Goal: Book appointment/travel/reservation

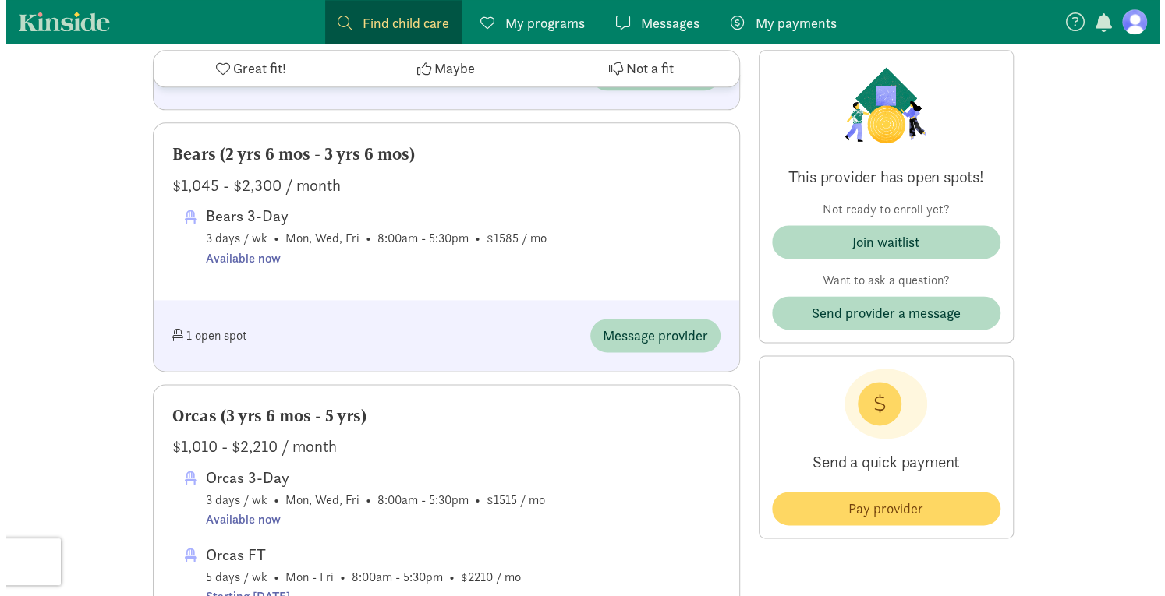
scroll to position [1010, 0]
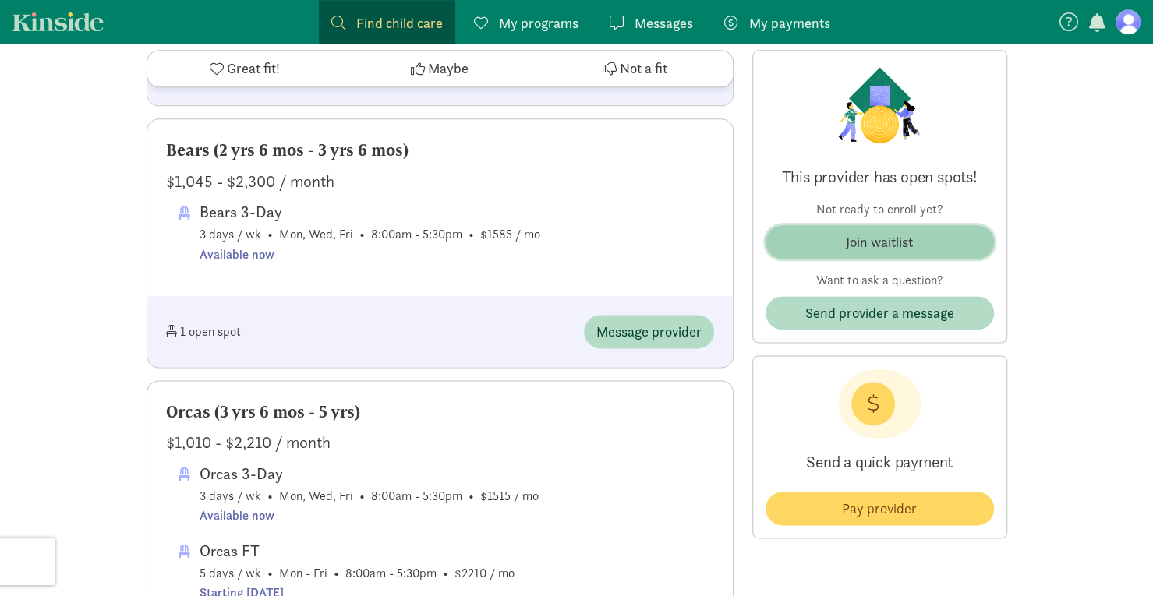
click at [892, 233] on div "Join waitlist" at bounding box center [879, 242] width 67 height 21
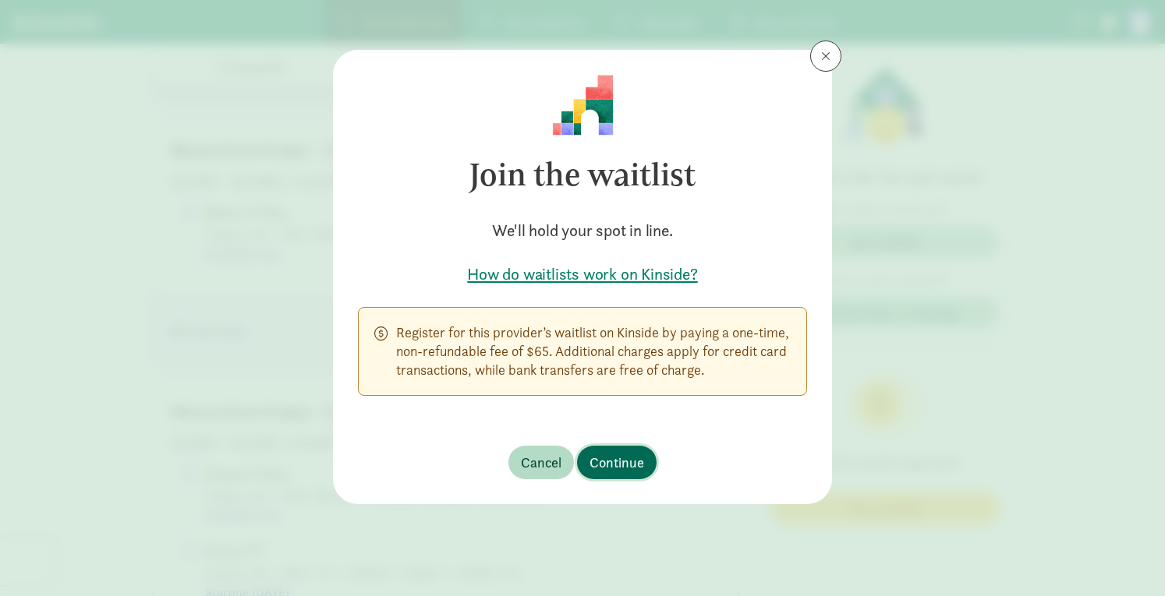
click at [628, 458] on span "Continue" at bounding box center [616, 462] width 55 height 21
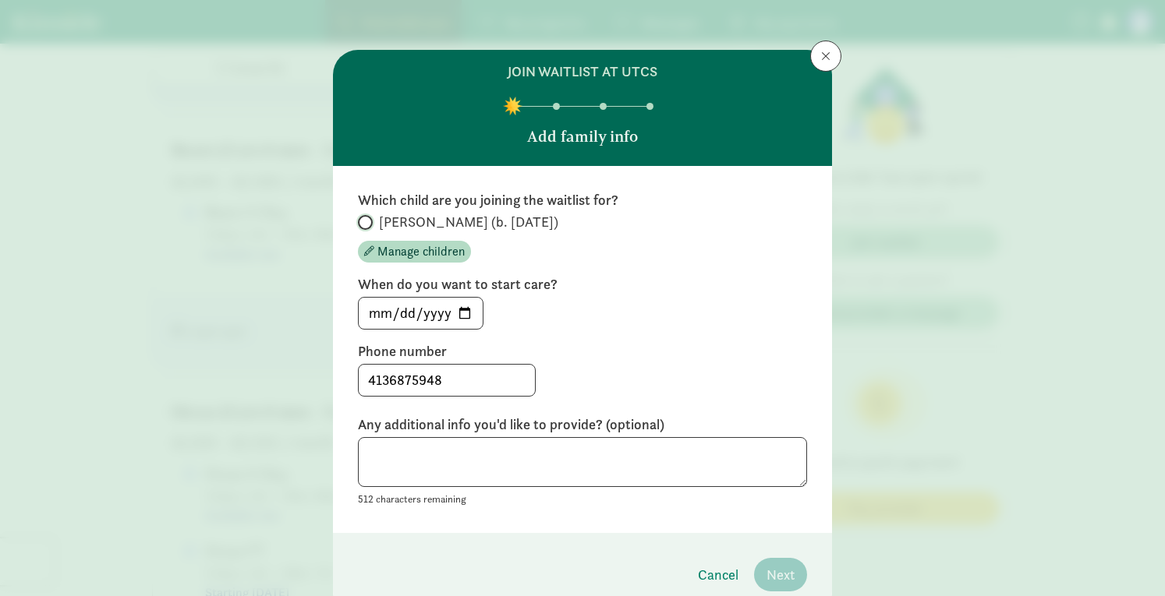
click at [358, 219] on input "[PERSON_NAME] (b. [DATE])" at bounding box center [363, 223] width 10 height 10
radio input "true"
click at [452, 325] on input "[DATE]" at bounding box center [421, 313] width 124 height 31
click at [458, 318] on input "[DATE]" at bounding box center [421, 313] width 124 height 31
type input "[DATE]"
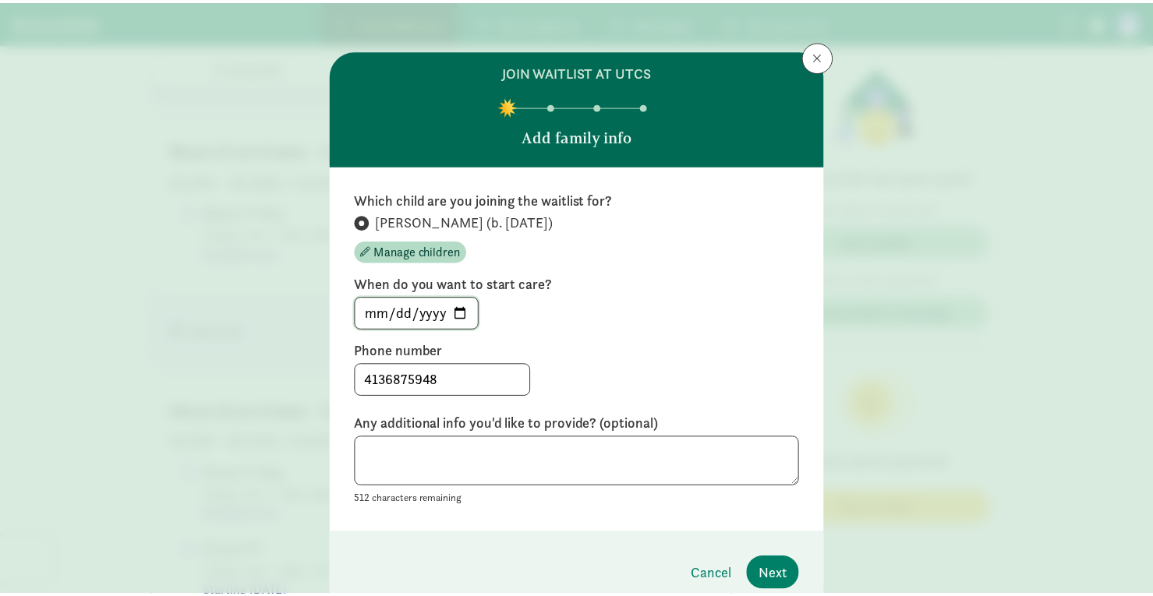
scroll to position [69, 0]
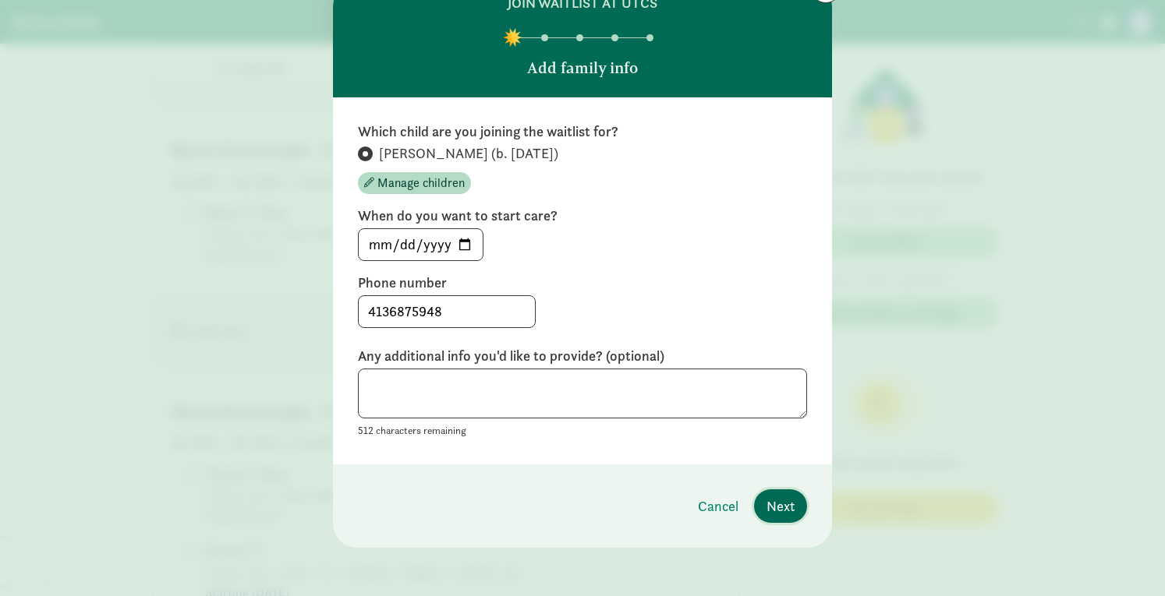
click at [778, 515] on button "Next" at bounding box center [780, 507] width 53 height 34
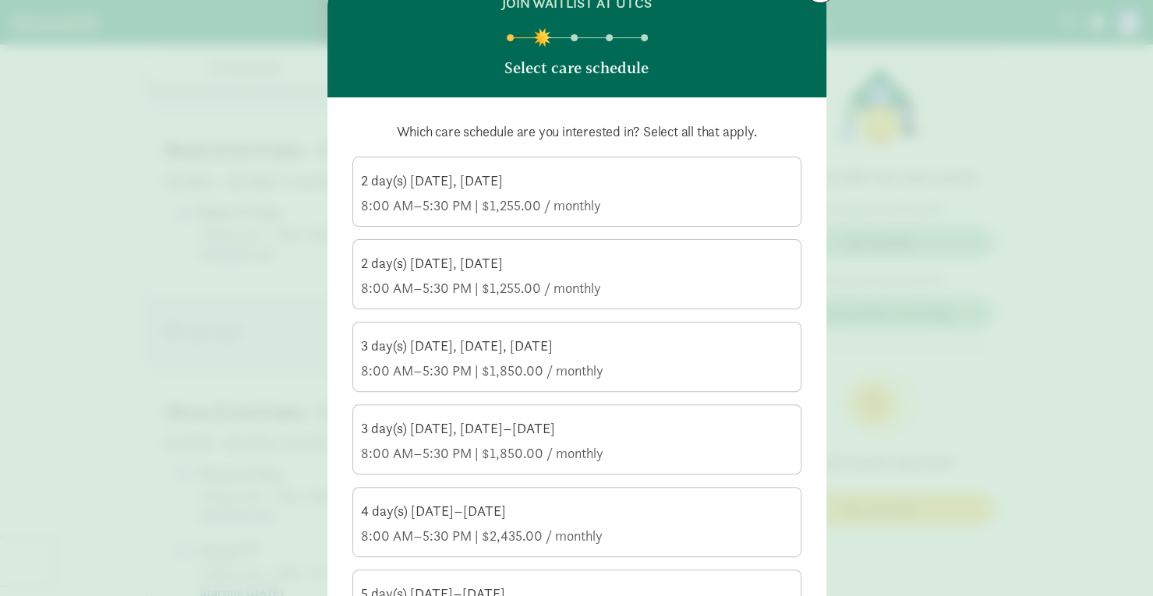
scroll to position [267, 0]
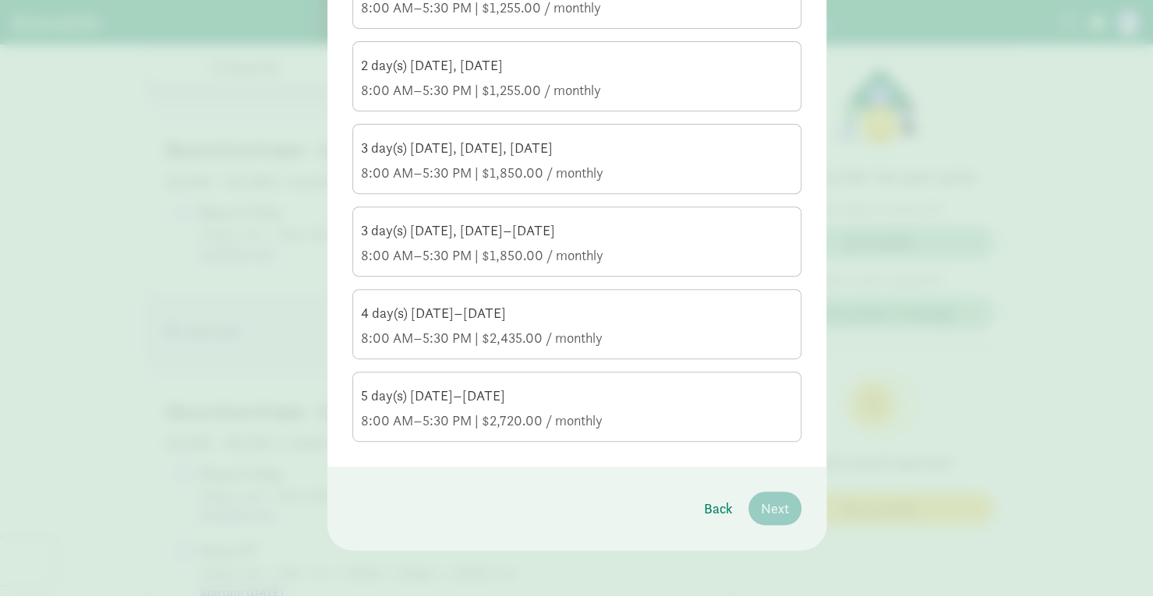
click at [589, 423] on div "8:00 AM–5:30 PM | $2,720.00 / monthly" at bounding box center [577, 421] width 432 height 19
click at [0, 0] on input "5 day(s) [DATE]–[DATE] 8:00 AM–5:30 PM | $2,720.00 / monthly" at bounding box center [0, 0] width 0 height 0
click at [773, 508] on span "Next" at bounding box center [775, 508] width 28 height 21
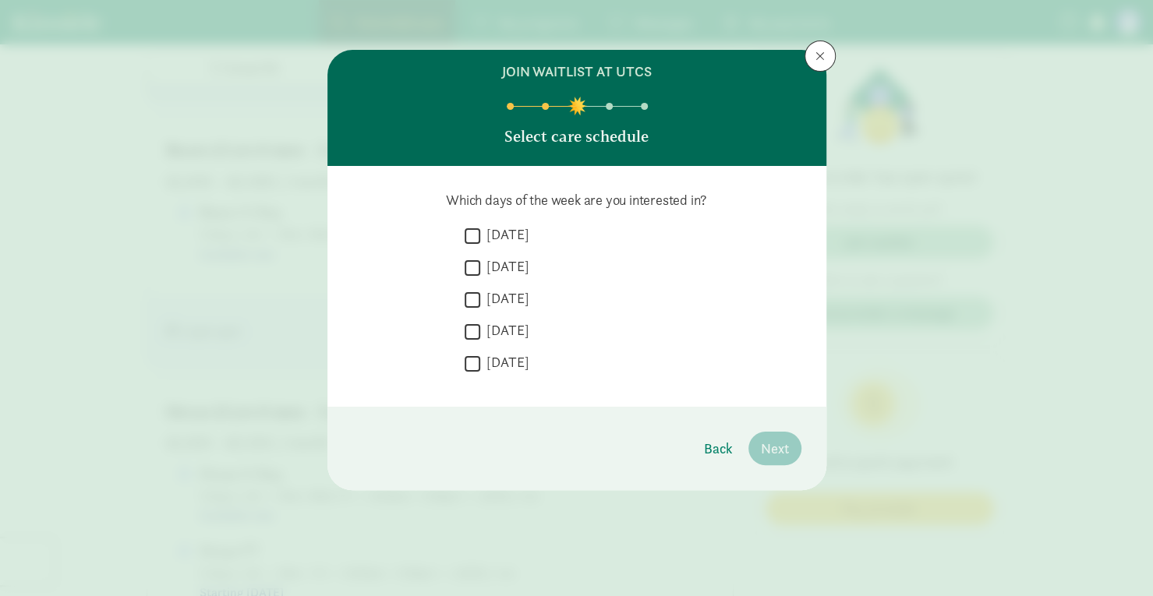
click at [504, 232] on label "[DATE]" at bounding box center [504, 234] width 49 height 19
click at [480, 232] on input "[DATE]" at bounding box center [473, 235] width 16 height 21
checkbox input "true"
click at [507, 266] on label "[DATE]" at bounding box center [504, 266] width 49 height 19
click at [480, 266] on input "[DATE]" at bounding box center [473, 267] width 16 height 21
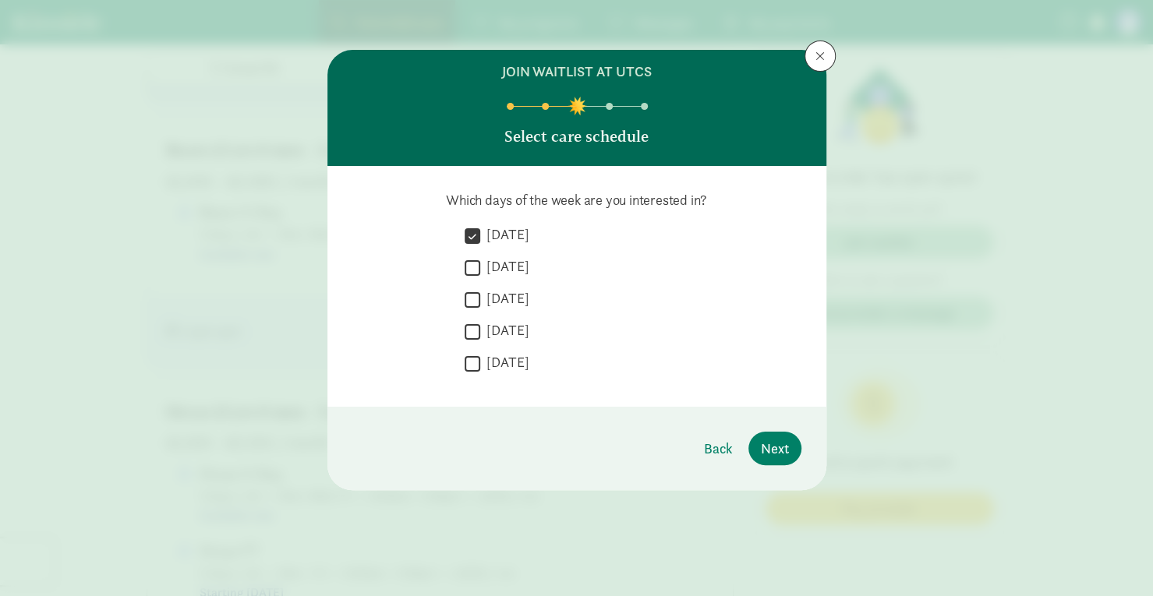
checkbox input "true"
click at [515, 299] on label "[DATE]" at bounding box center [504, 298] width 49 height 19
click at [480, 299] on input "[DATE]" at bounding box center [473, 299] width 16 height 21
checkbox input "true"
click at [516, 339] on label "[DATE]" at bounding box center [504, 330] width 49 height 19
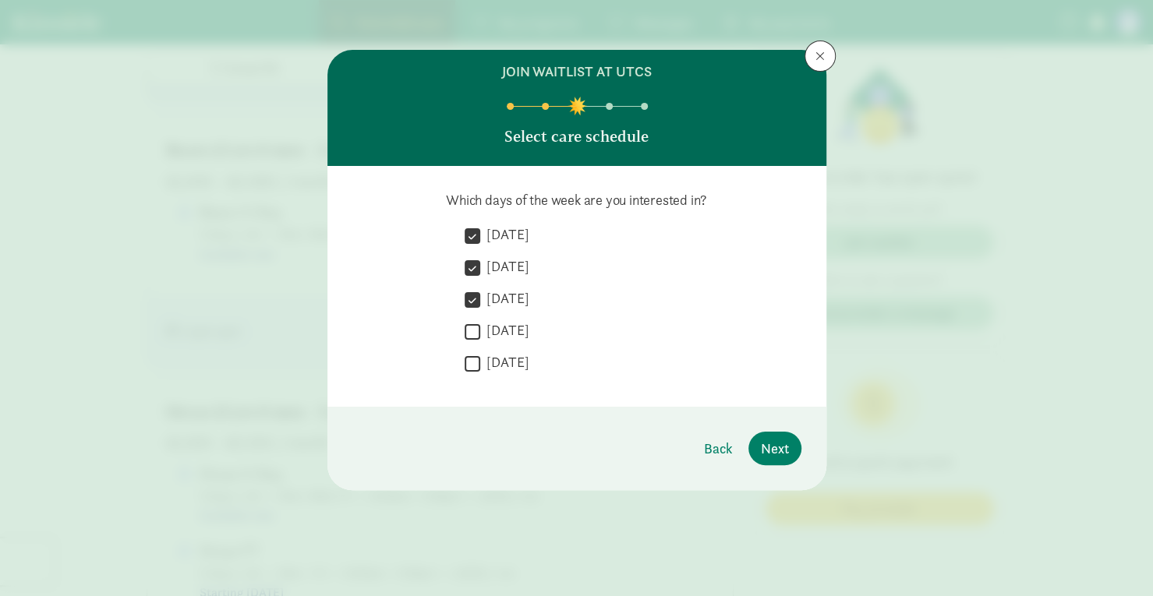
click at [480, 339] on input "[DATE]" at bounding box center [473, 331] width 16 height 21
checkbox input "true"
click at [505, 368] on label "[DATE]" at bounding box center [504, 362] width 49 height 19
click at [480, 368] on input "[DATE]" at bounding box center [473, 363] width 16 height 21
checkbox input "true"
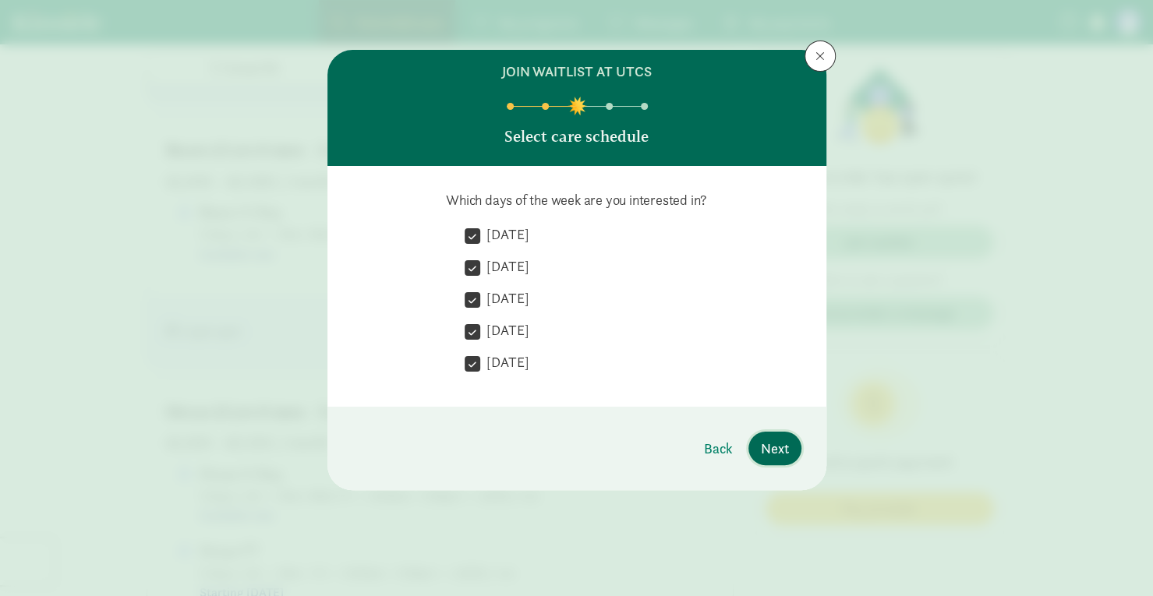
click at [787, 451] on span "Next" at bounding box center [775, 448] width 28 height 21
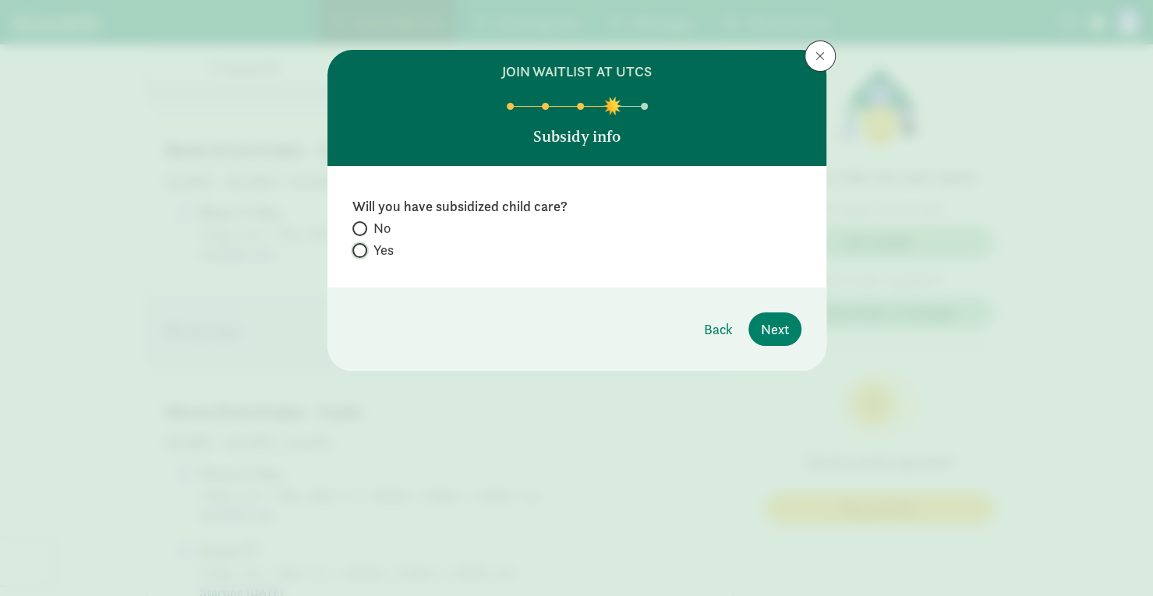
click at [352, 251] on input "Yes" at bounding box center [357, 251] width 10 height 10
radio input "true"
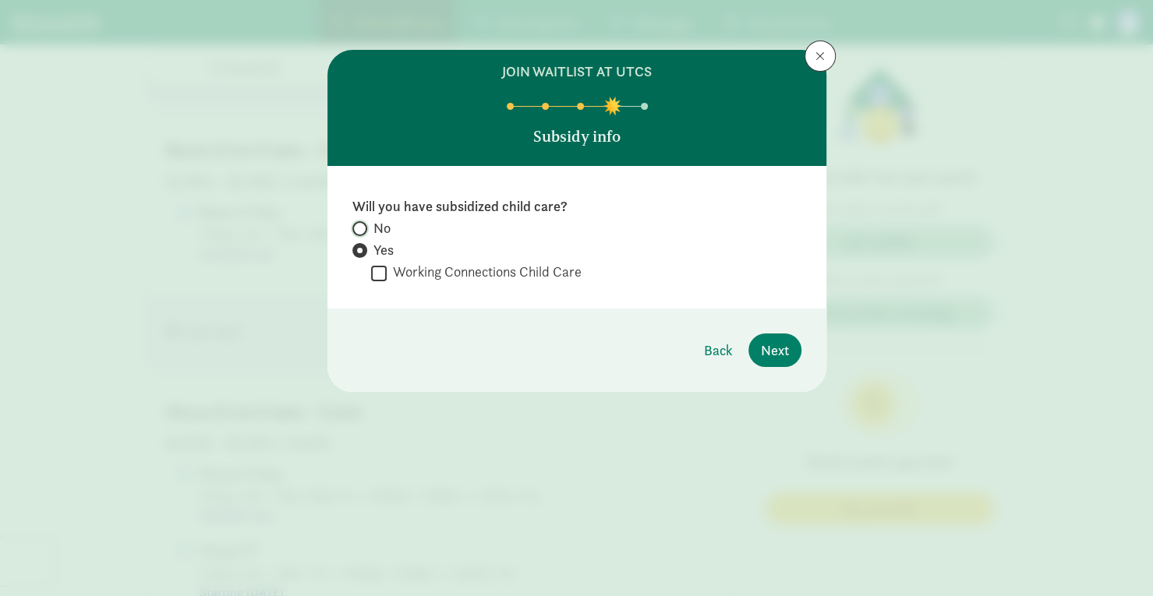
click at [352, 230] on input "No" at bounding box center [357, 229] width 10 height 10
radio input "true"
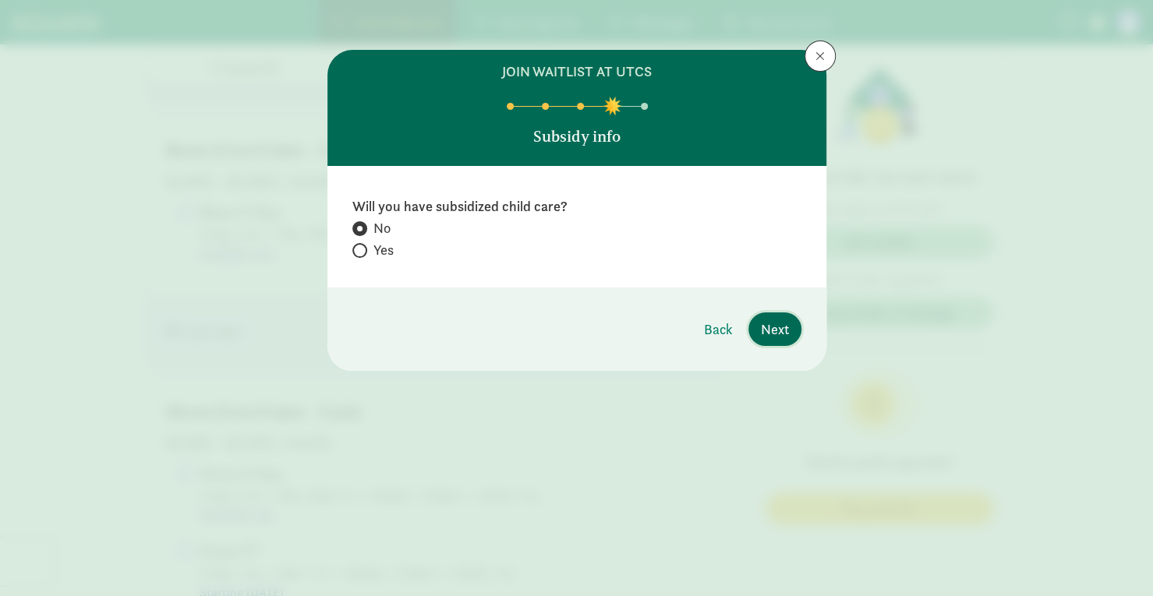
click at [769, 324] on span "Next" at bounding box center [775, 329] width 28 height 21
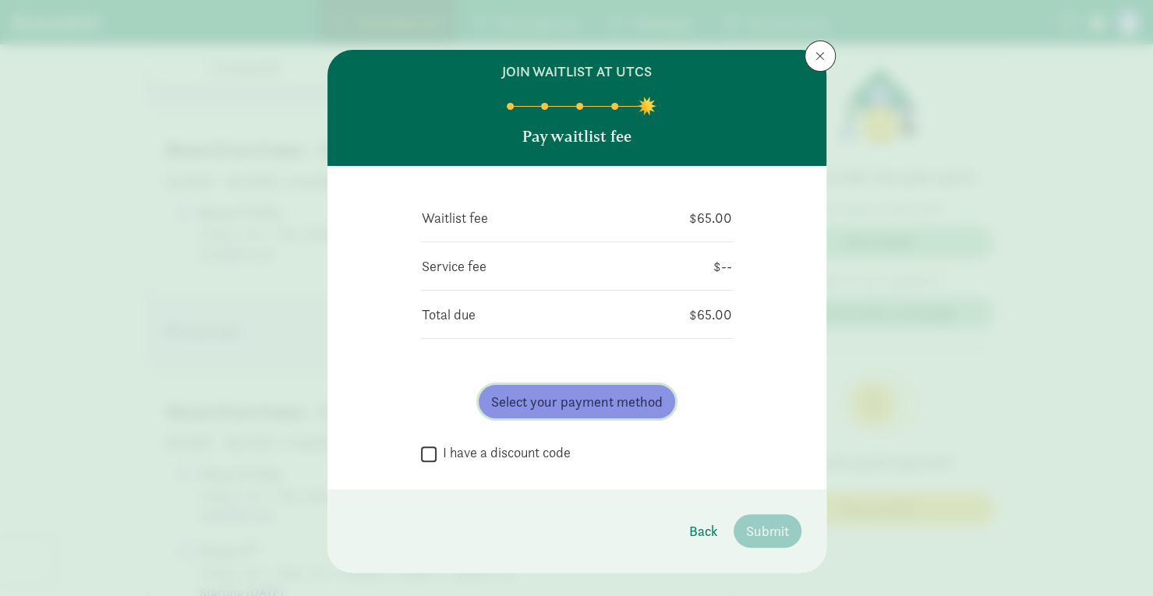
click at [589, 407] on span "Select your payment method" at bounding box center [577, 401] width 172 height 21
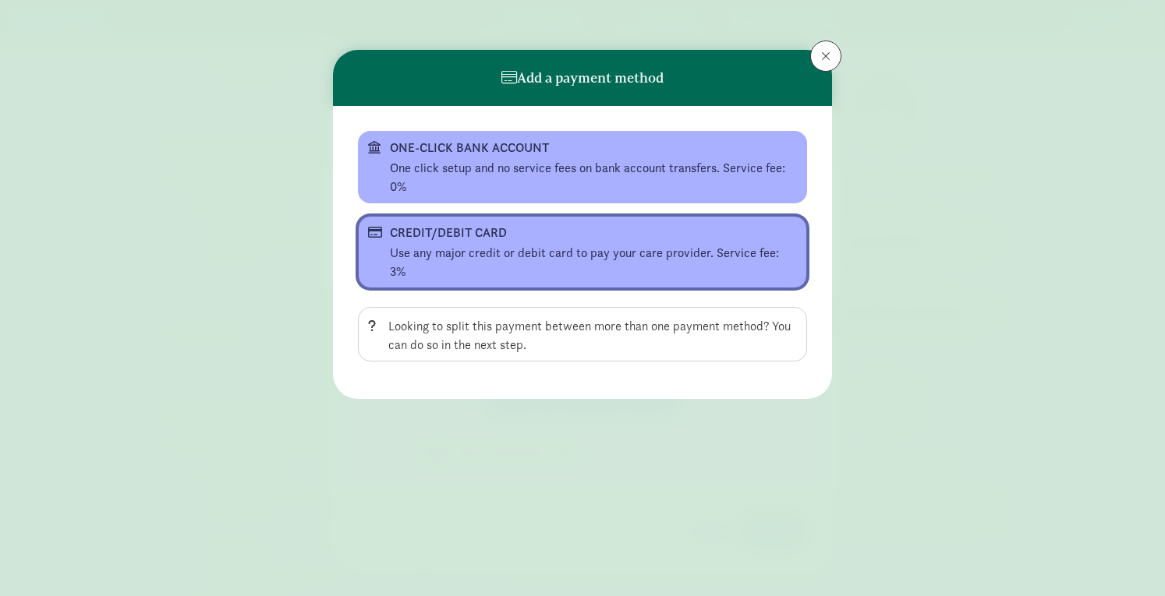
click at [568, 240] on div "CREDIT/DEBIT CARD" at bounding box center [581, 233] width 382 height 19
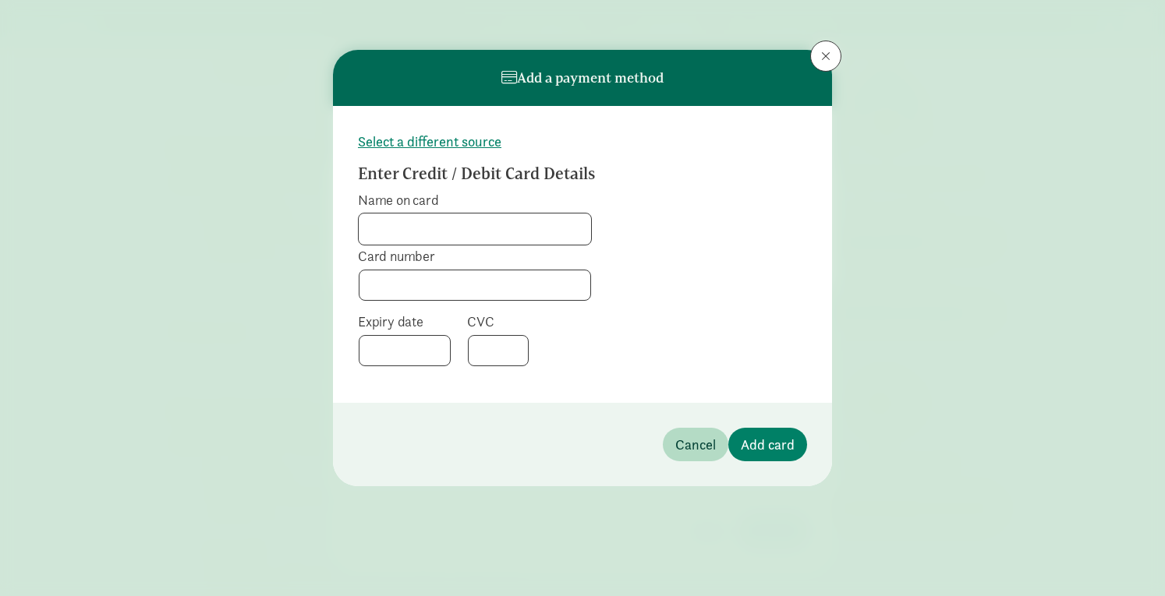
click at [513, 221] on input "Name on card" at bounding box center [475, 229] width 232 height 31
type input "[PERSON_NAME]"
click at [784, 437] on span "Add card" at bounding box center [768, 444] width 54 height 21
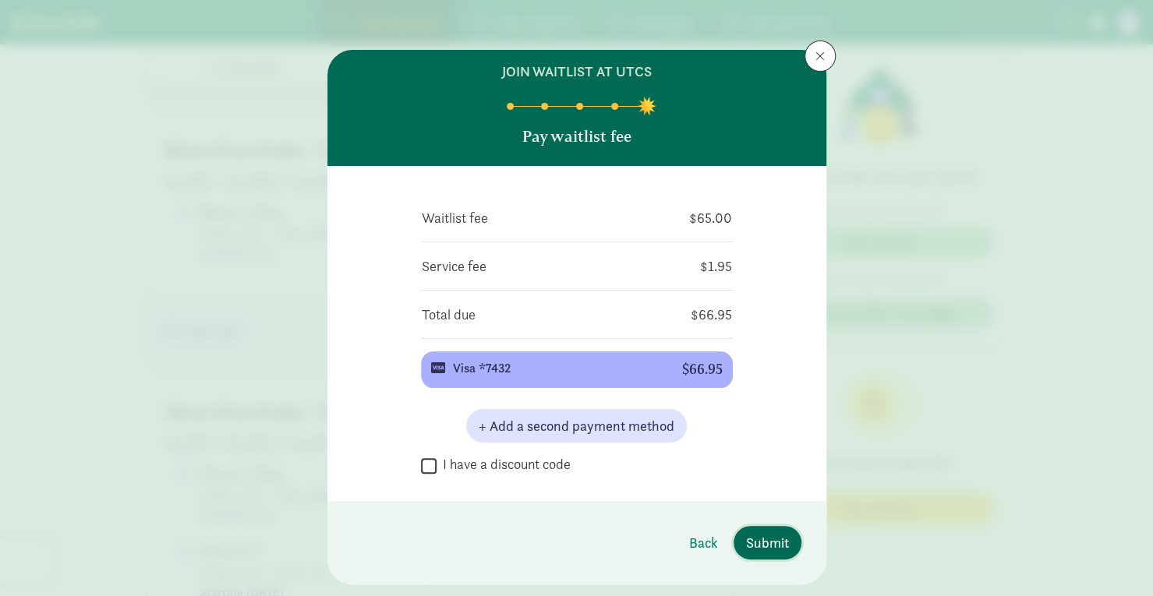
click at [779, 540] on span "Submit" at bounding box center [767, 543] width 43 height 21
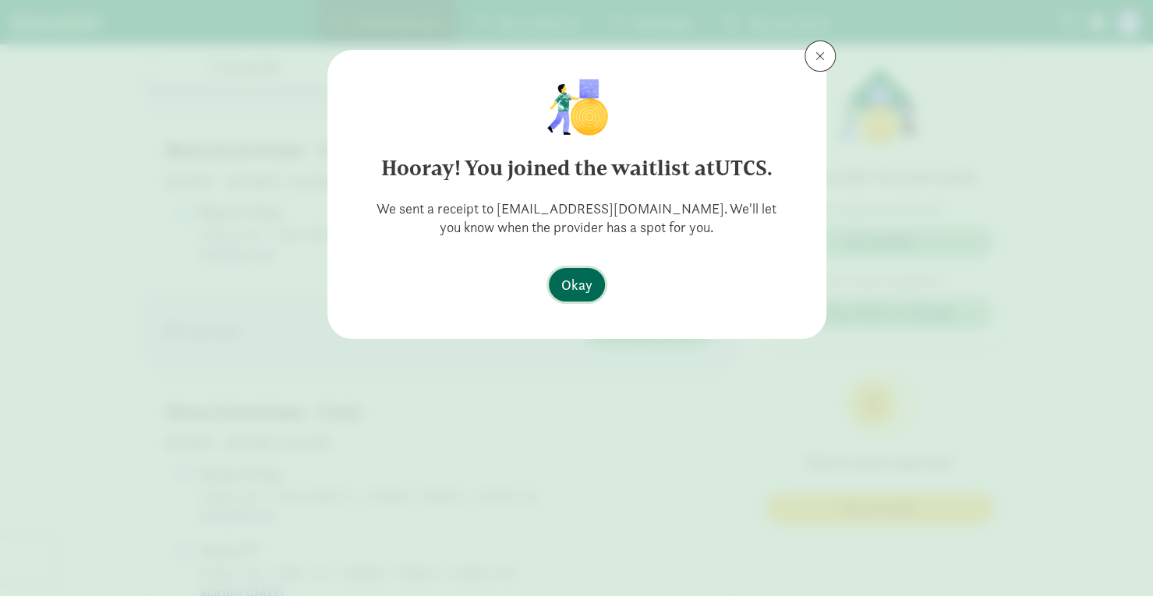
click at [574, 290] on span "Okay" at bounding box center [576, 284] width 31 height 21
click at [572, 280] on span "Okay" at bounding box center [576, 284] width 31 height 21
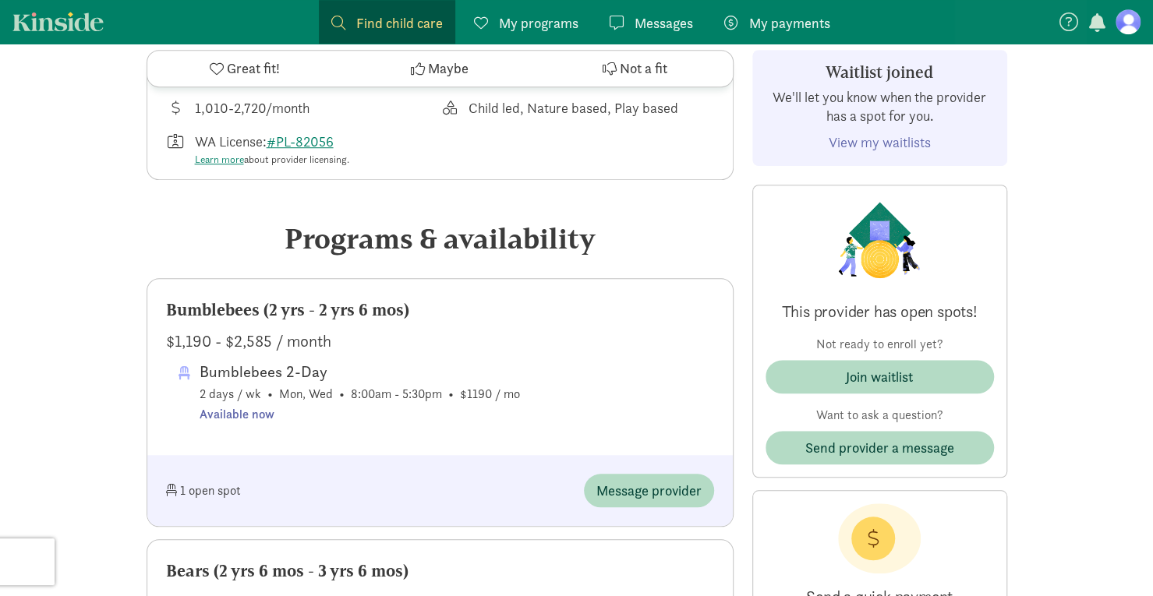
scroll to position [559, 0]
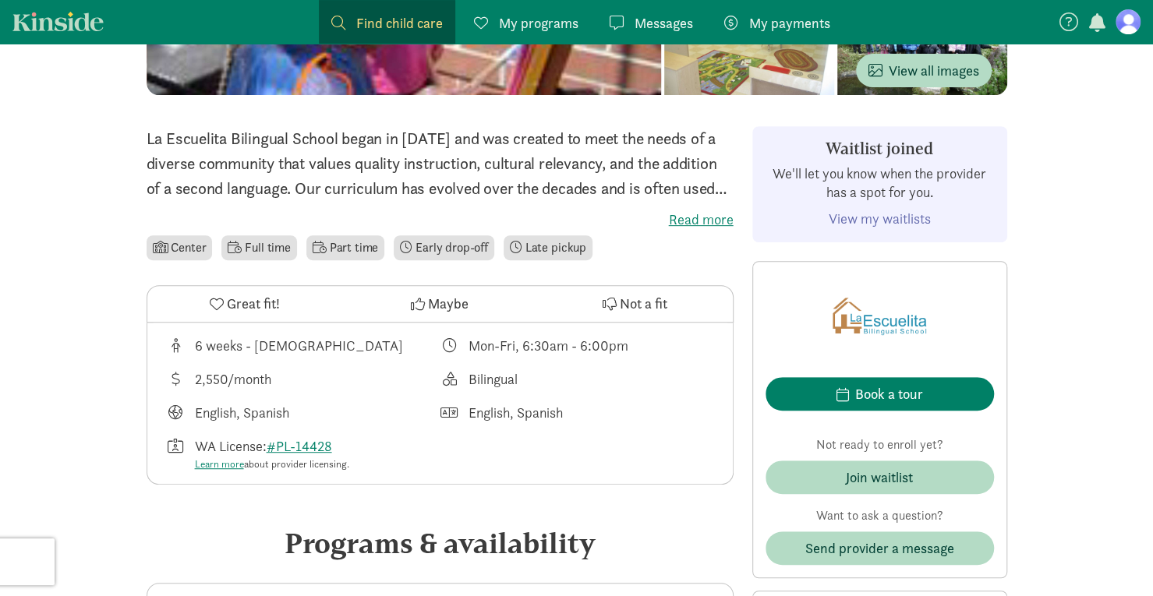
scroll to position [320, 0]
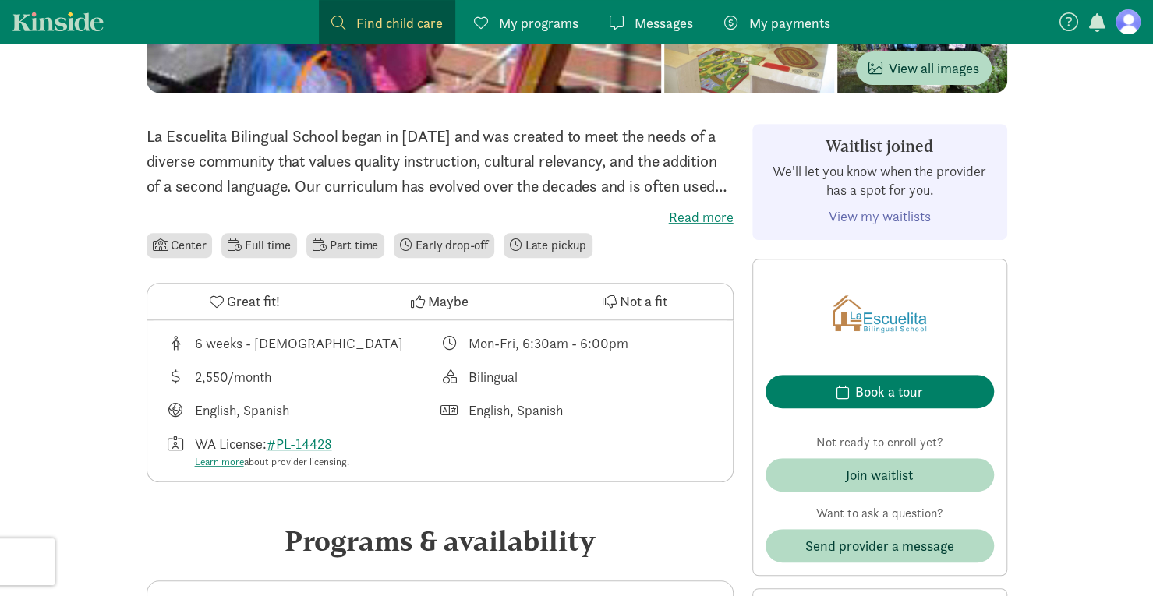
click at [853, 214] on link "View my waitlists" at bounding box center [880, 216] width 102 height 18
